Goal: Information Seeking & Learning: Check status

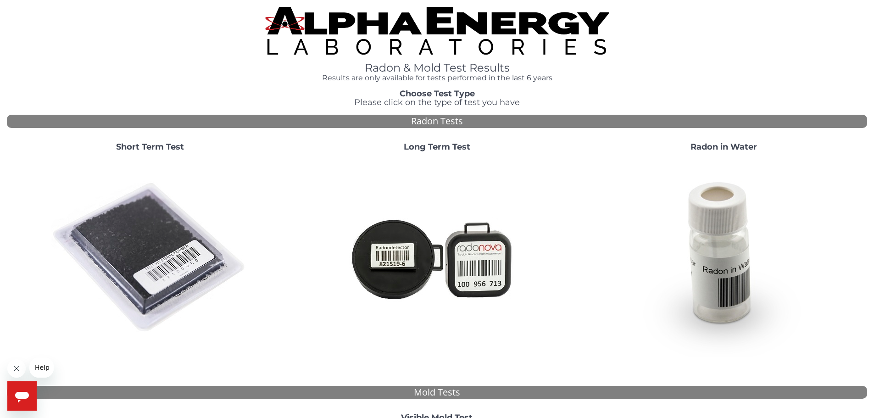
click at [444, 123] on div "Radon Tests" at bounding box center [437, 121] width 860 height 13
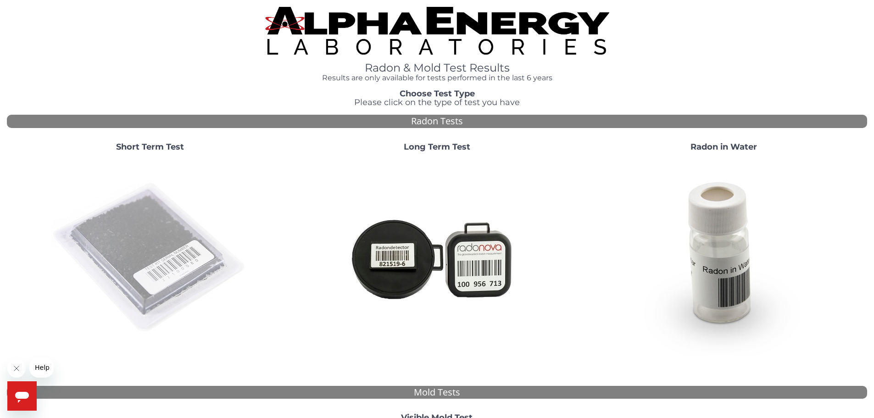
click at [157, 250] on img at bounding box center [149, 257] width 197 height 197
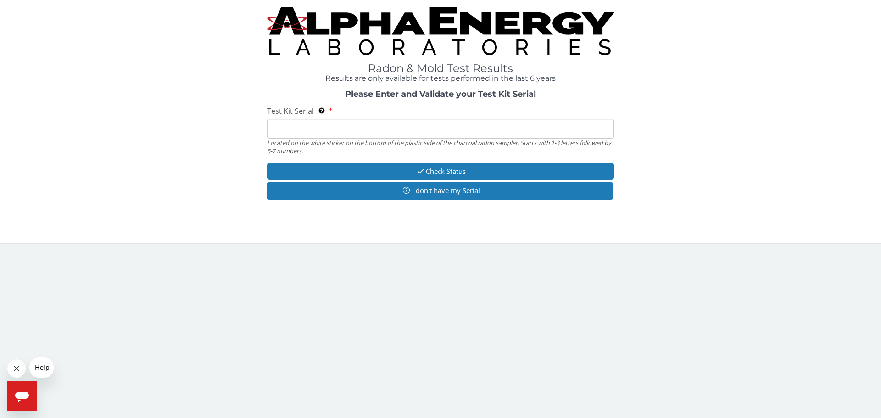
click at [285, 129] on input "Test Kit Serial Located on the white sticker on the bottom of the plastic side …" at bounding box center [440, 129] width 347 height 20
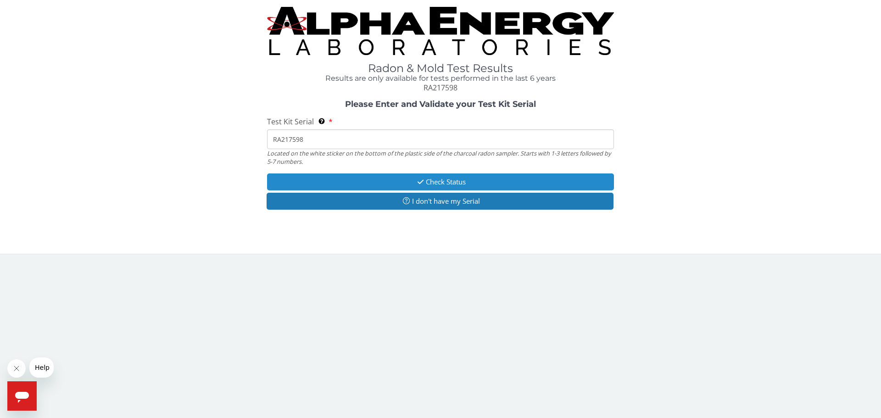
type input "RA217598"
click at [398, 183] on button "Check Status" at bounding box center [440, 181] width 347 height 17
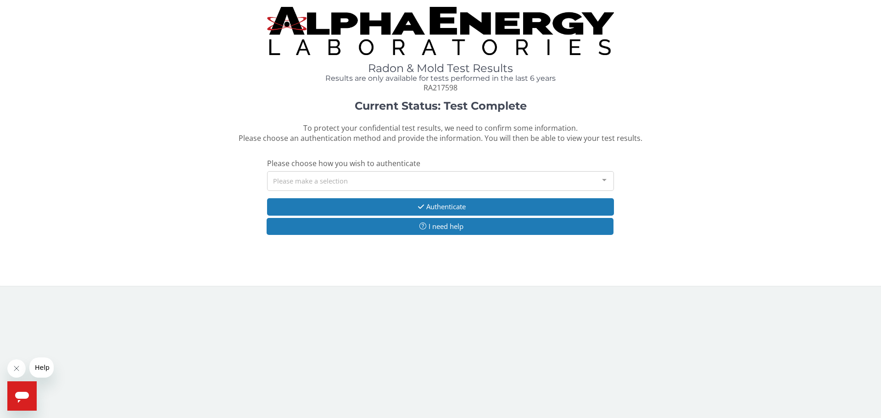
click at [398, 183] on div "Please make a selection" at bounding box center [440, 181] width 347 height 20
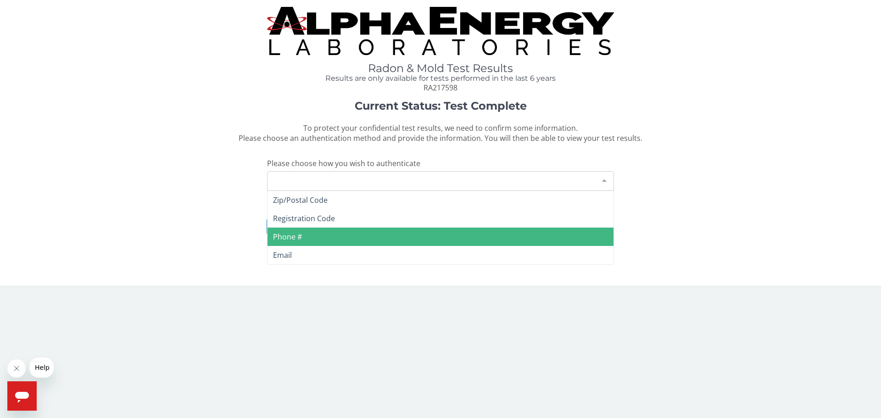
click at [304, 235] on span "Phone #" at bounding box center [441, 237] width 346 height 18
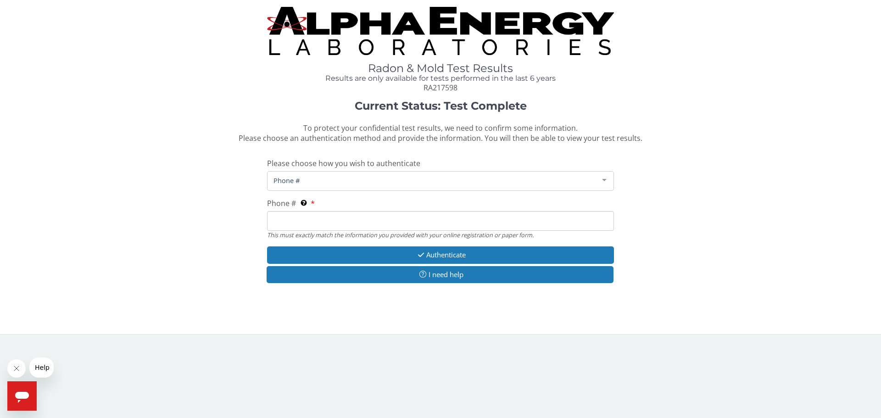
click at [309, 219] on input "Phone # This must exactly match the information you provided with your online r…" at bounding box center [440, 221] width 347 height 20
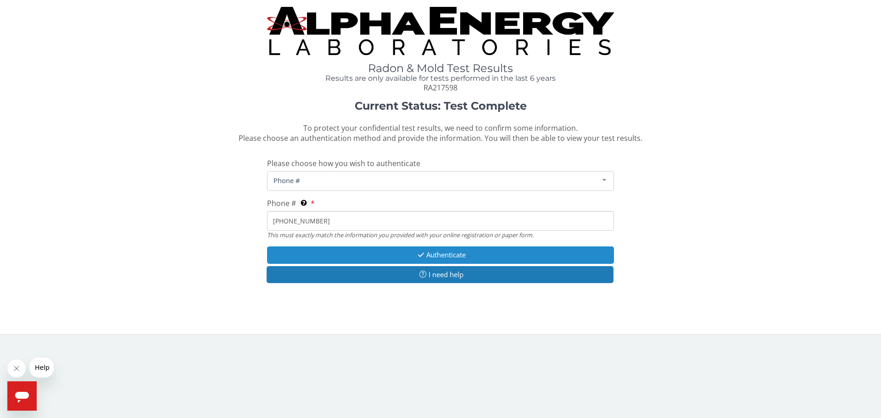
type input "[PHONE_NUMBER]"
click at [380, 256] on button "Authenticate" at bounding box center [440, 254] width 347 height 17
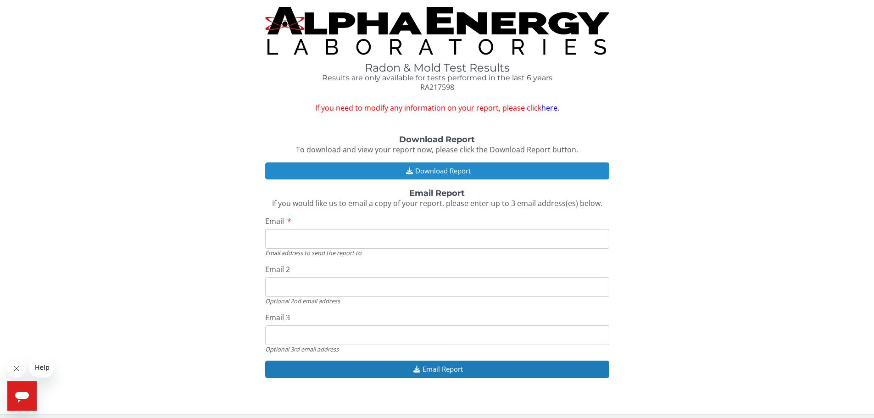
click at [423, 172] on button "Download Report" at bounding box center [437, 170] width 344 height 17
